Goal: Entertainment & Leisure: Browse casually

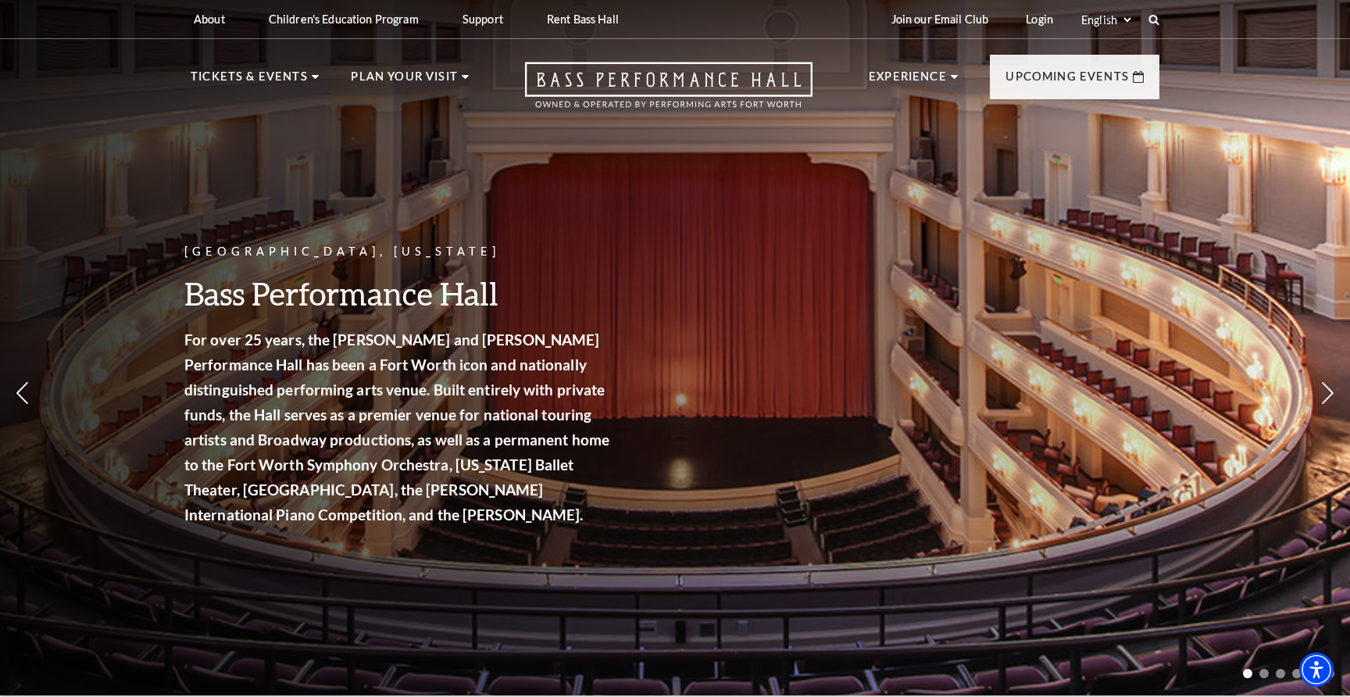
click at [690, 267] on div "Fort Worth, Texas Bass Performance Hall For over 25 years, the Nancy Lee and Pe…" at bounding box center [675, 343] width 1350 height 705
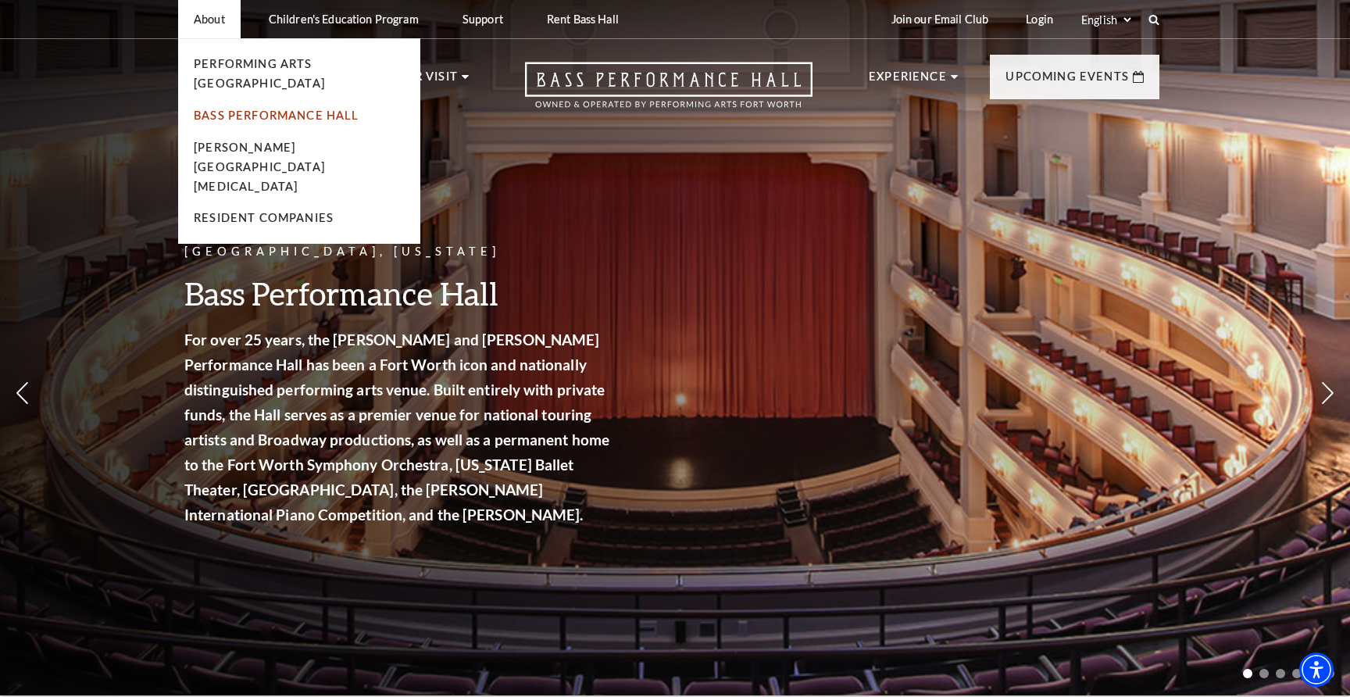
click at [228, 109] on link "Bass Performance Hall" at bounding box center [277, 115] width 166 height 13
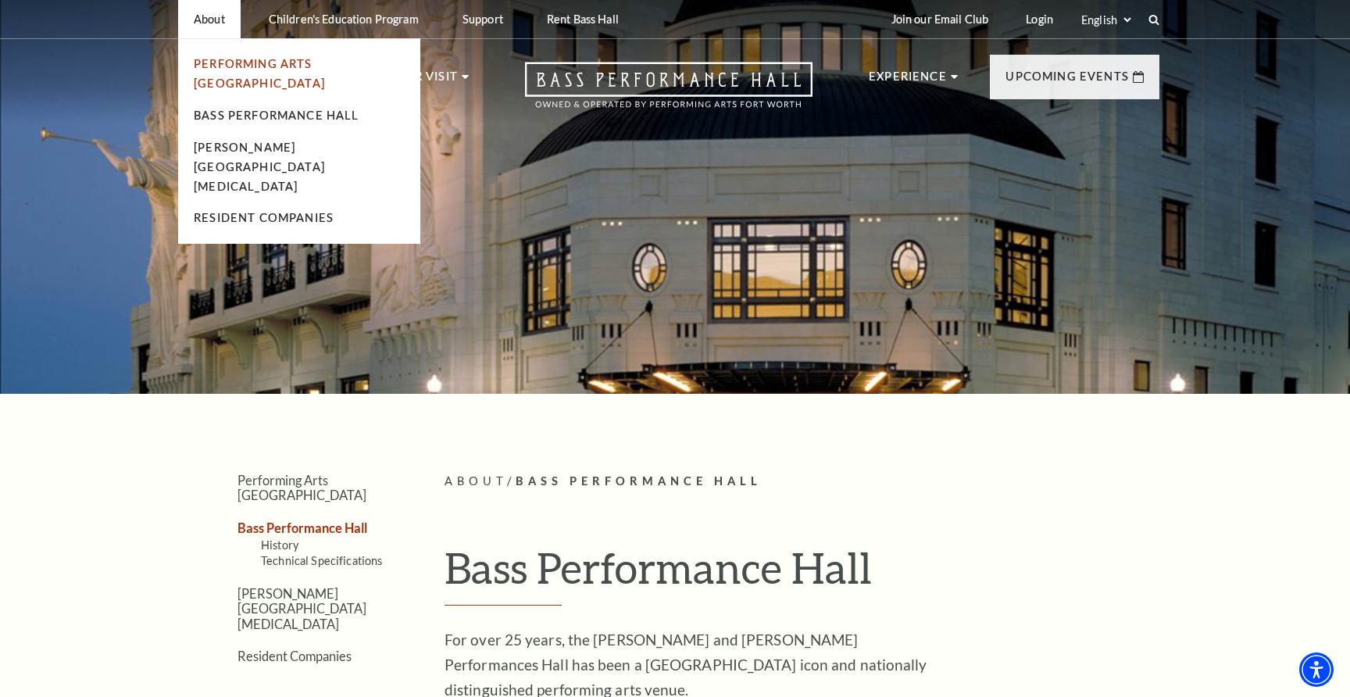
click at [248, 65] on link "Performing Arts [GEOGRAPHIC_DATA]" at bounding box center [259, 73] width 131 height 33
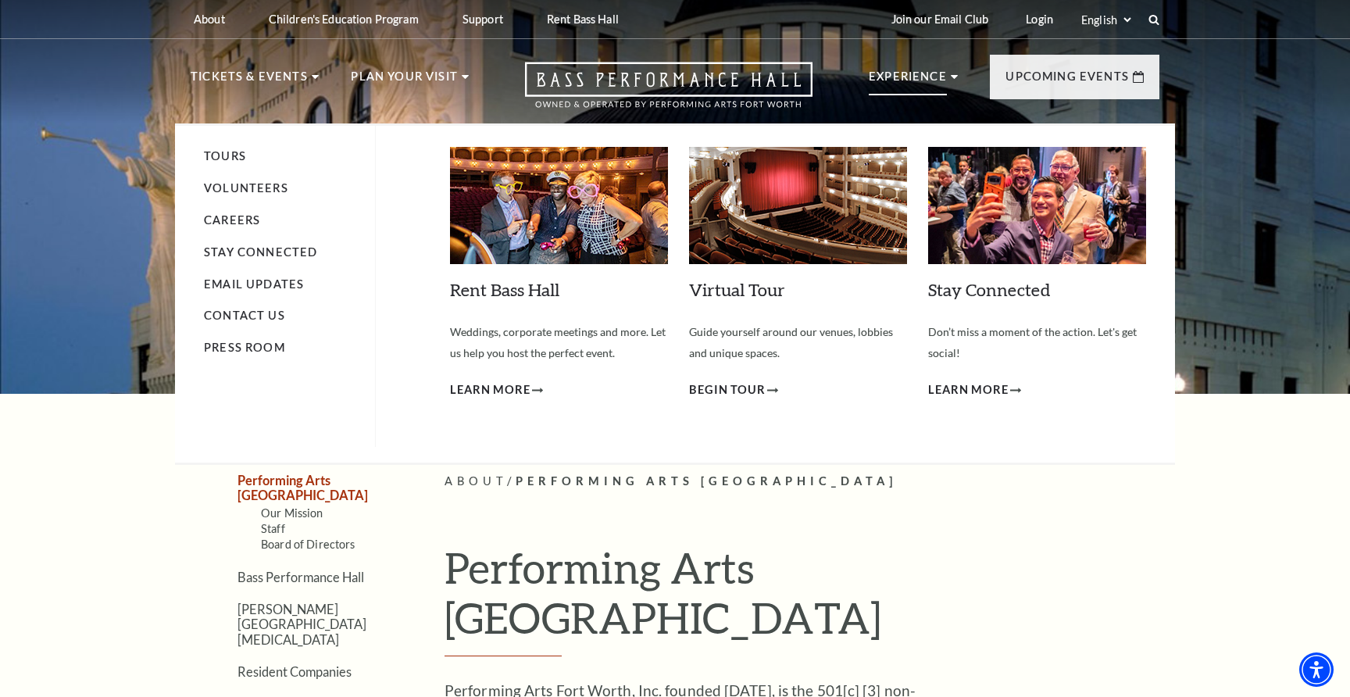
click at [794, 226] on img at bounding box center [798, 205] width 218 height 117
click at [715, 389] on span "Begin Tour" at bounding box center [727, 390] width 77 height 20
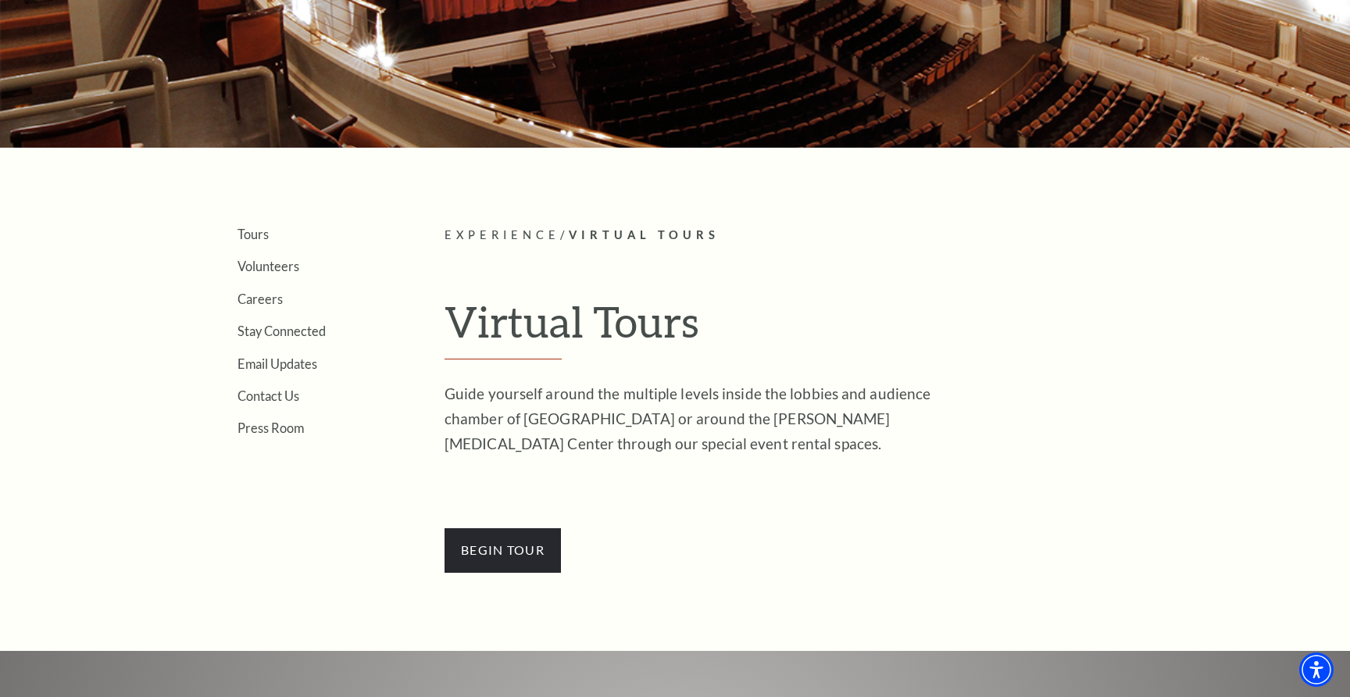
scroll to position [368, 0]
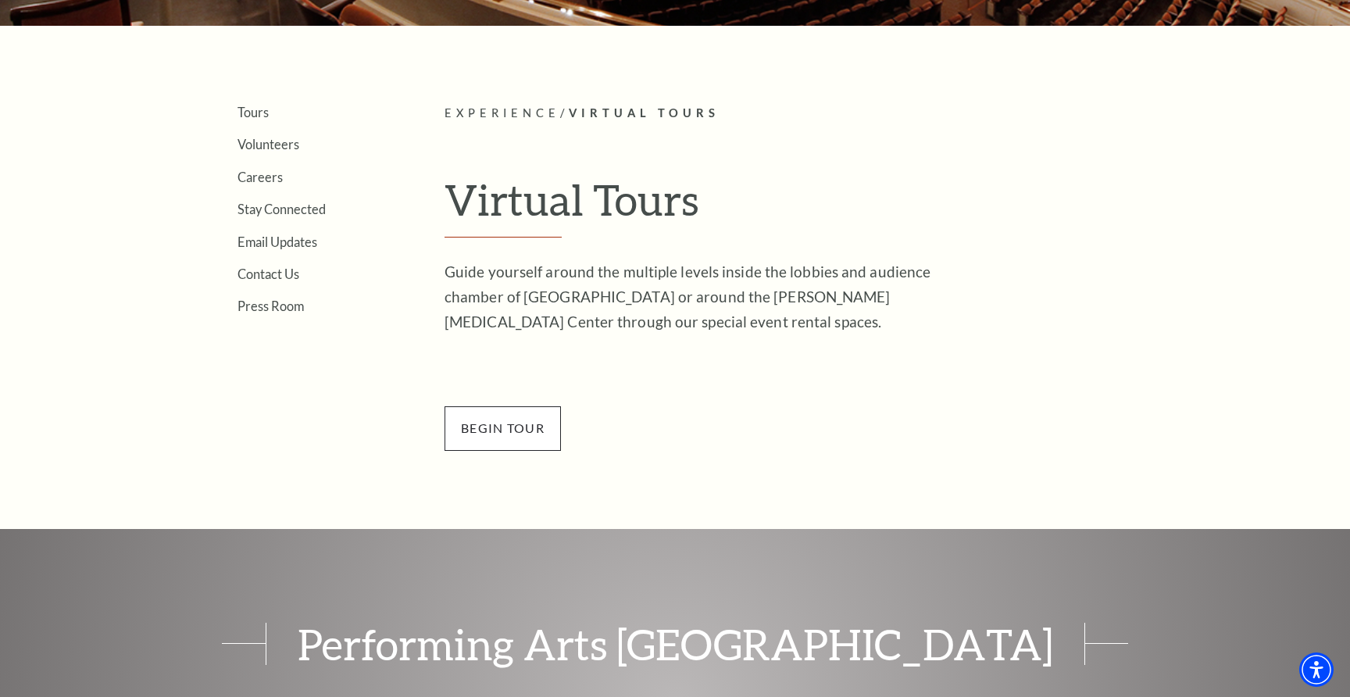
click at [507, 422] on span "BEGin Tour" at bounding box center [502, 428] width 116 height 44
